Goal: Information Seeking & Learning: Check status

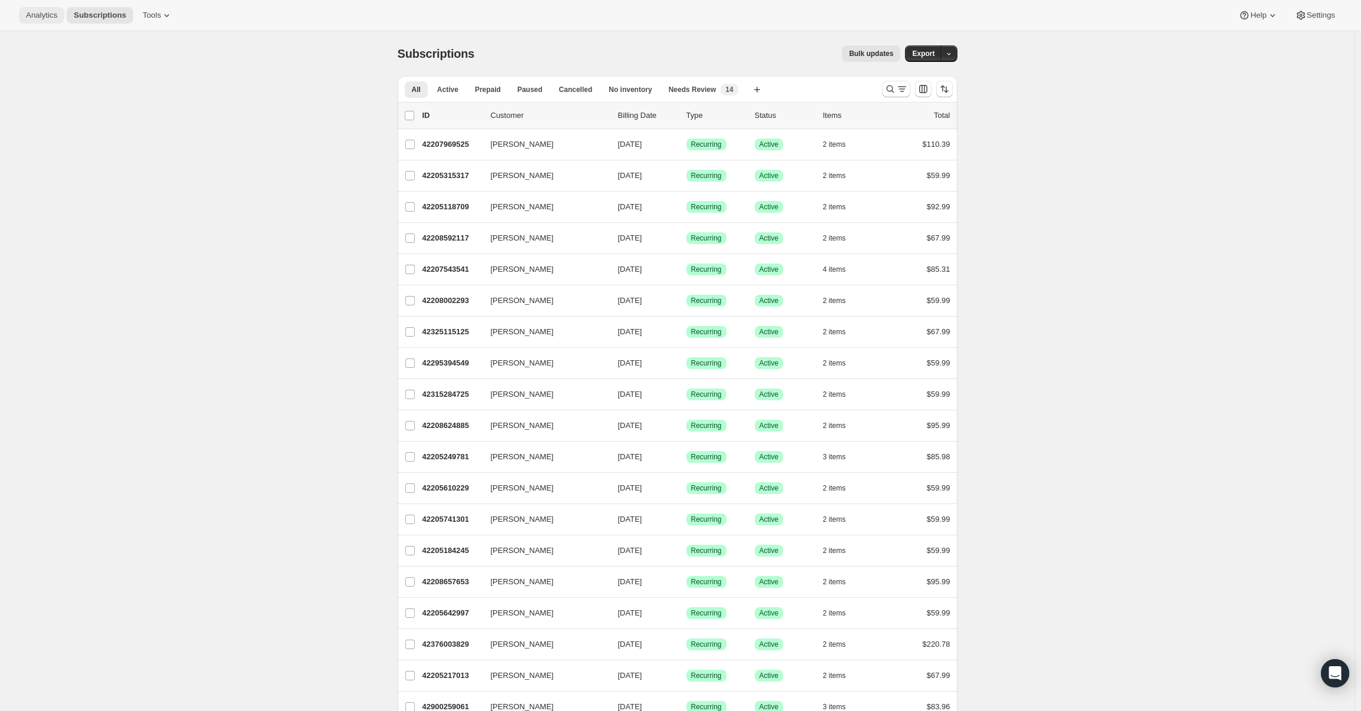
click at [35, 17] on span "Analytics" at bounding box center [41, 15] width 31 height 9
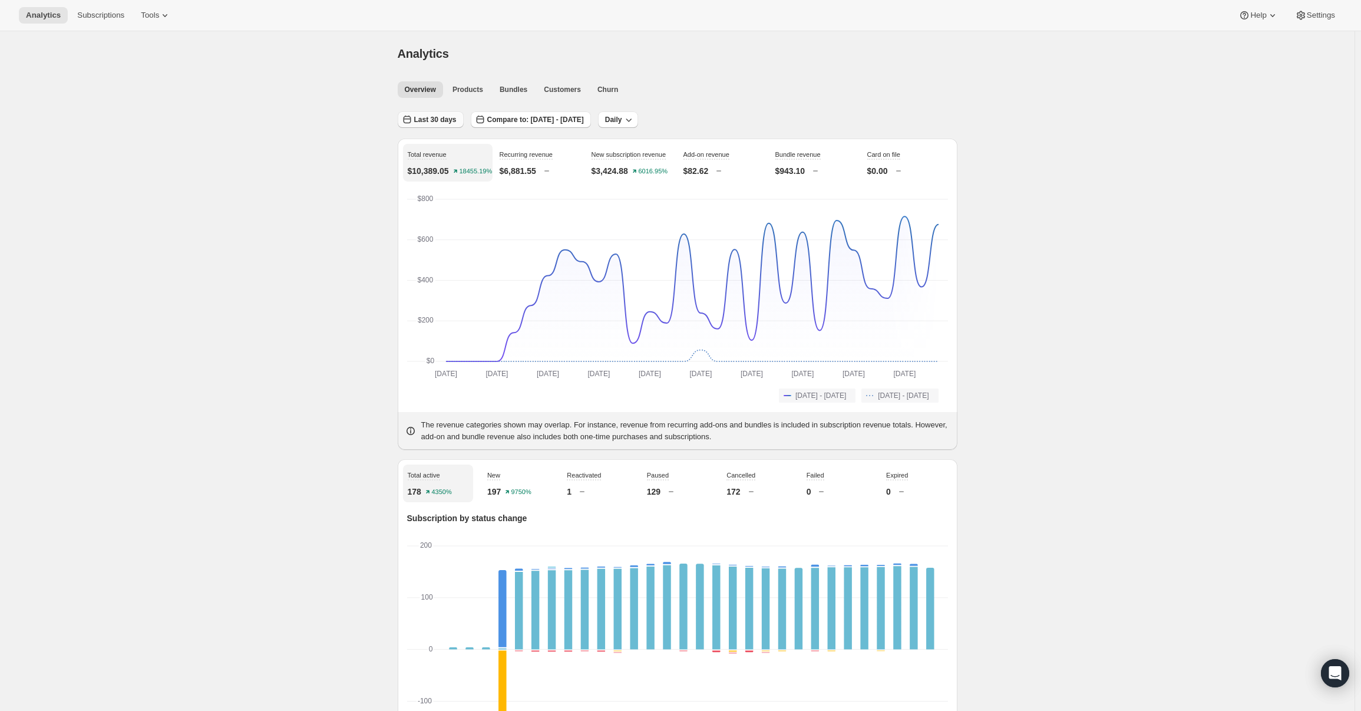
click at [448, 124] on button "Last 30 days" at bounding box center [431, 119] width 66 height 17
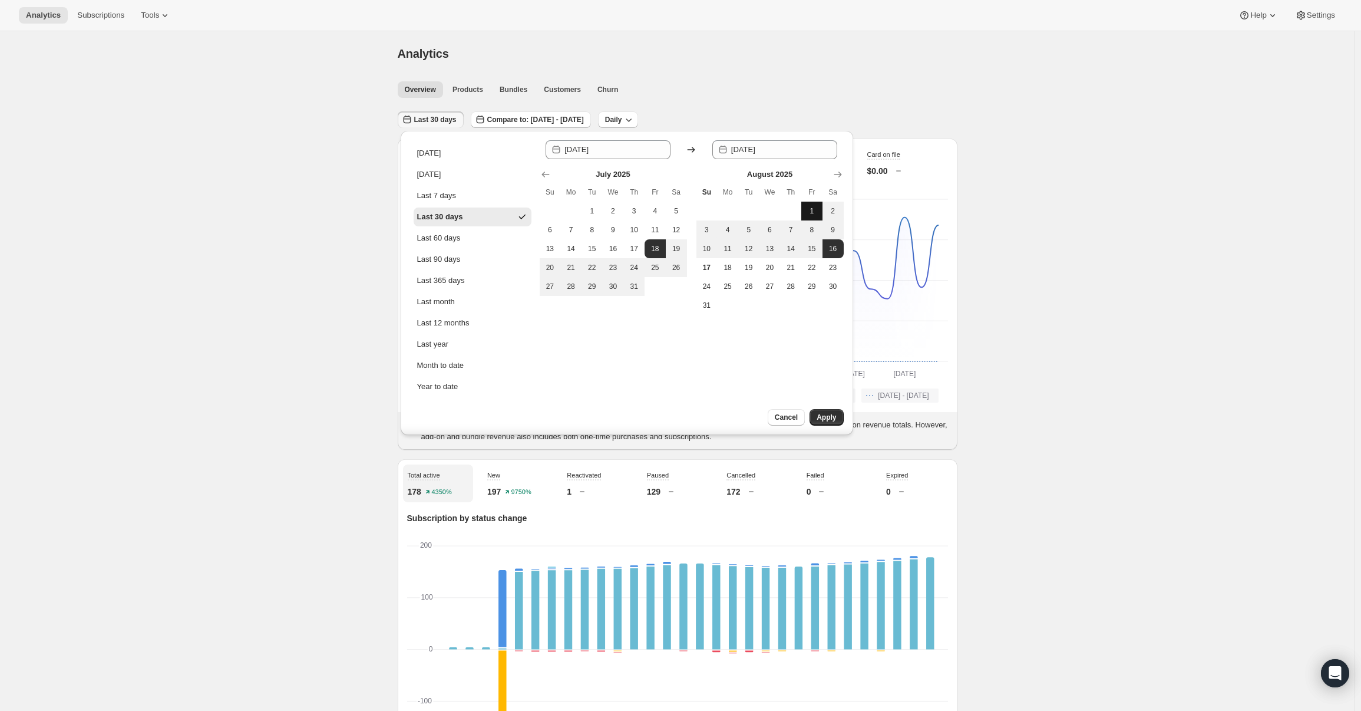
click at [811, 210] on span "1" at bounding box center [812, 210] width 12 height 9
type input "[DATE]"
click at [705, 273] on button "17" at bounding box center [707, 267] width 21 height 19
type input "[DATE]"
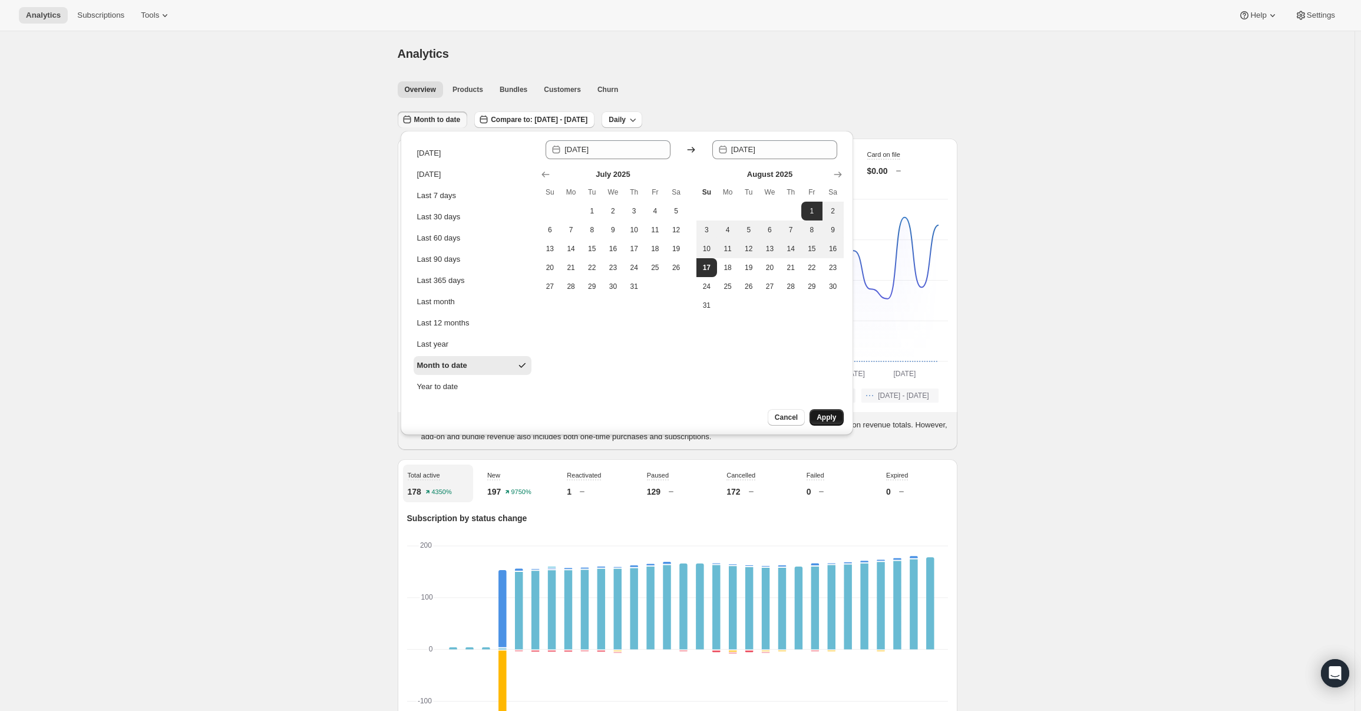
click at [835, 414] on span "Apply" at bounding box center [826, 417] width 19 height 9
